Goal: Task Accomplishment & Management: Manage account settings

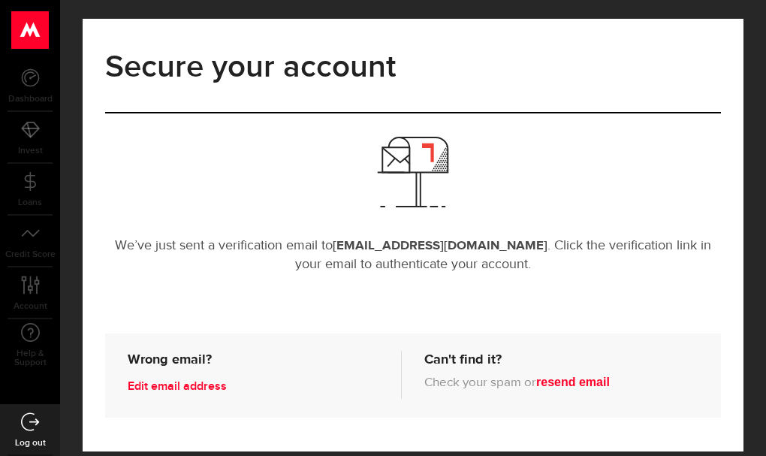
click at [195, 399] on link "Edit email address" at bounding box center [264, 387] width 273 height 24
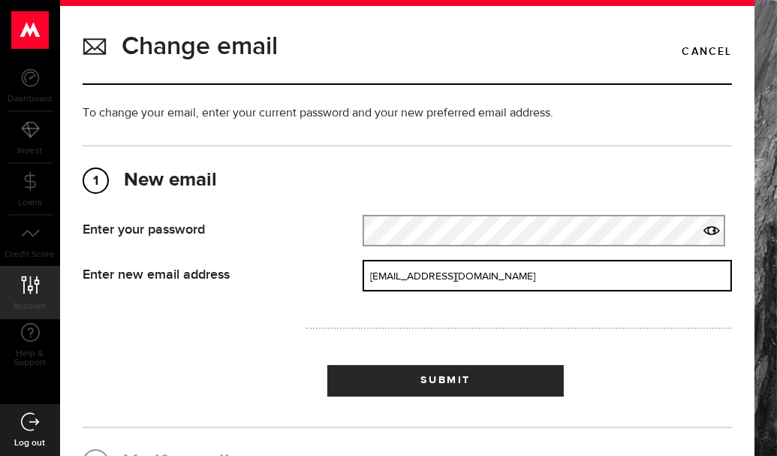
drag, startPoint x: 436, startPoint y: 279, endPoint x: 468, endPoint y: 280, distance: 31.6
click at [468, 280] on input "[EMAIL_ADDRESS][DOMAIN_NAME]" at bounding box center [547, 276] width 369 height 32
click at [465, 276] on input "[EMAIL_ADDRESS][DOMAIN_NAME]" at bounding box center [547, 276] width 369 height 32
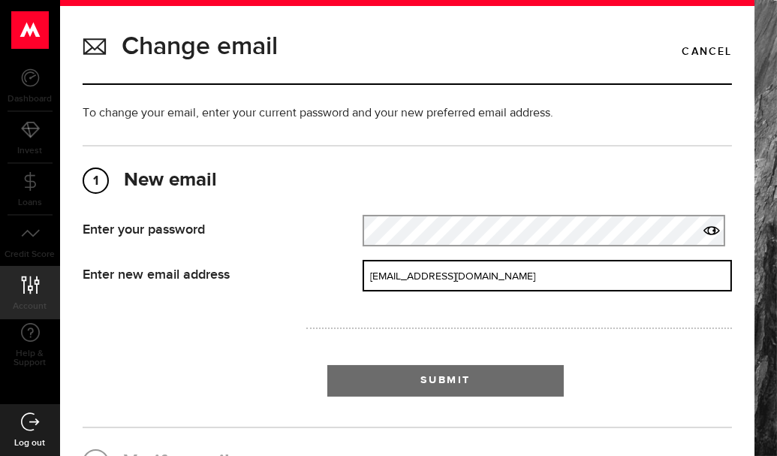
type input "[EMAIL_ADDRESS][DOMAIN_NAME]"
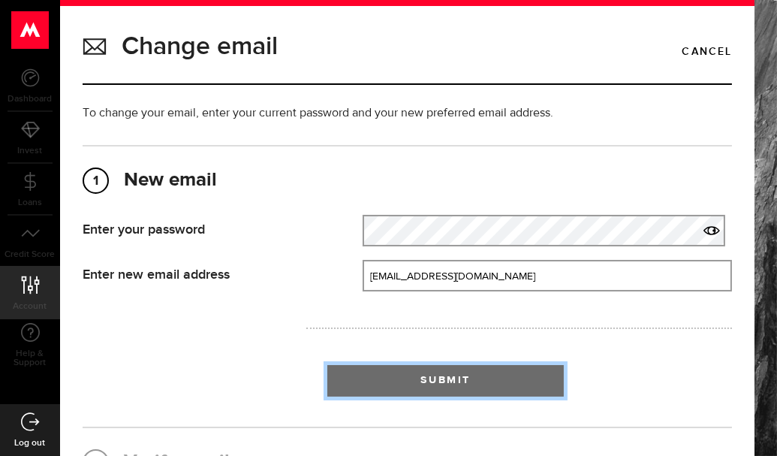
click at [501, 382] on button "Submit" at bounding box center [445, 381] width 236 height 32
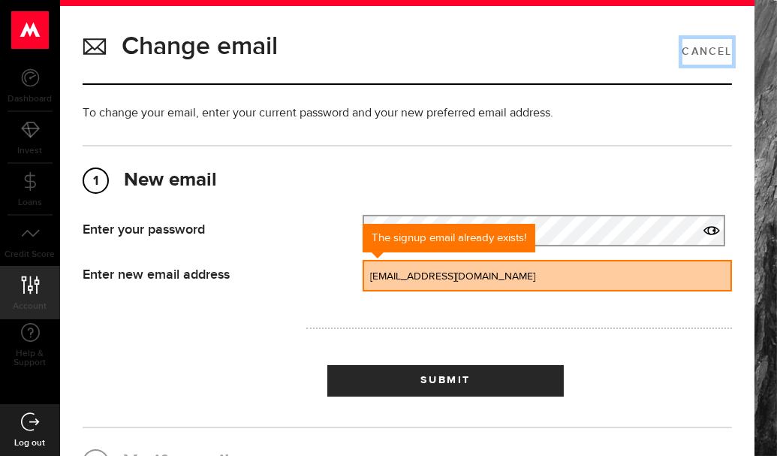
click at [701, 47] on link "Cancel" at bounding box center [707, 52] width 50 height 26
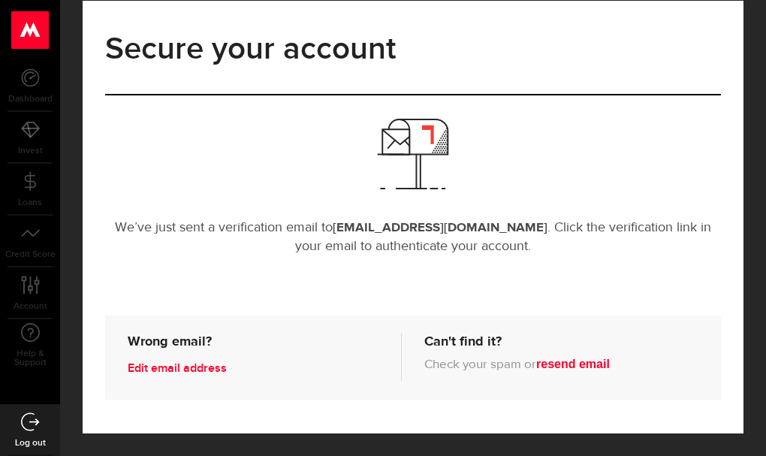
scroll to position [50, 0]
click at [536, 371] on button "resend email" at bounding box center [573, 364] width 74 height 14
click at [69, 245] on div "Secure your account We’ve just sent a verification email to [EMAIL_ADDRESS][DOM…" at bounding box center [413, 219] width 706 height 474
click at [32, 72] on use at bounding box center [30, 77] width 18 height 18
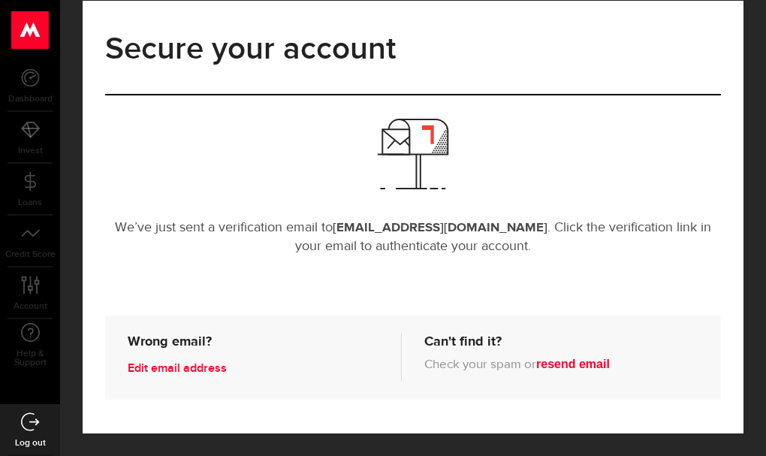
click at [35, 25] on use at bounding box center [30, 30] width 37 height 38
click at [30, 70] on icon at bounding box center [30, 77] width 19 height 19
click at [536, 371] on button "resend email" at bounding box center [573, 364] width 74 height 14
click at [198, 357] on link "Edit email address" at bounding box center [264, 369] width 273 height 24
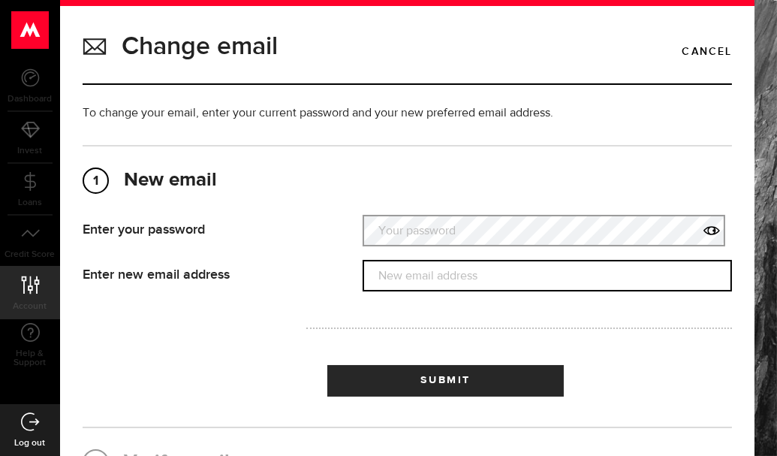
type input "[EMAIL_ADDRESS][DOMAIN_NAME]"
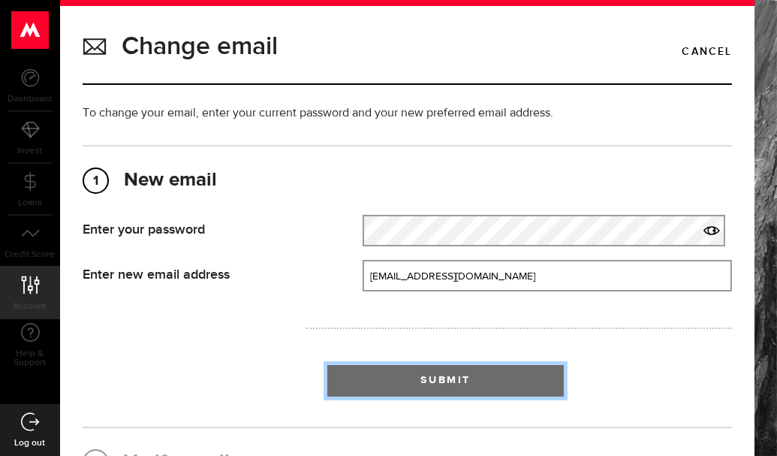
click at [447, 380] on span "Submit" at bounding box center [445, 380] width 50 height 11
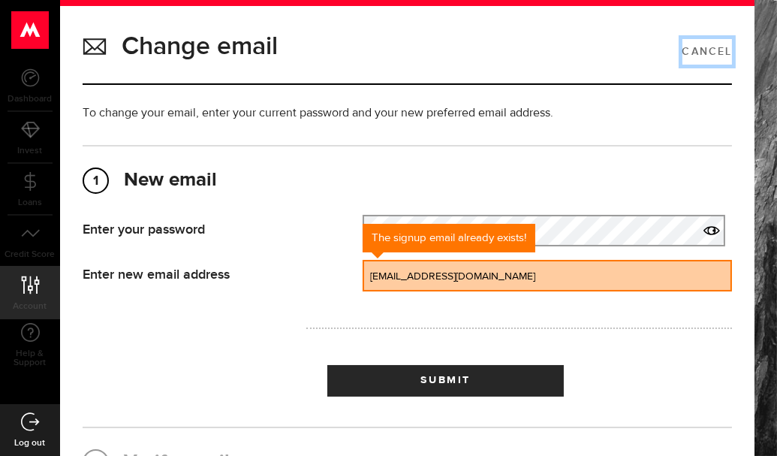
click at [696, 50] on link "Cancel" at bounding box center [707, 52] width 50 height 26
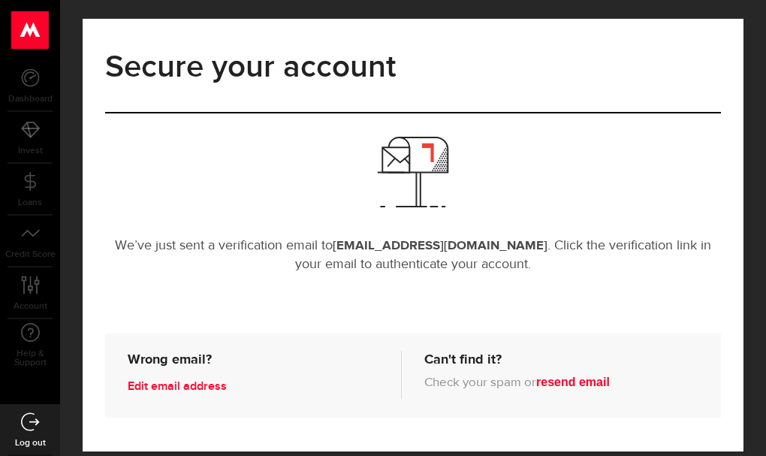
click at [536, 389] on button "resend email" at bounding box center [573, 382] width 74 height 14
click at [59, 258] on span "Credit Score" at bounding box center [30, 254] width 60 height 9
